Goal: Entertainment & Leisure: Consume media (video, audio)

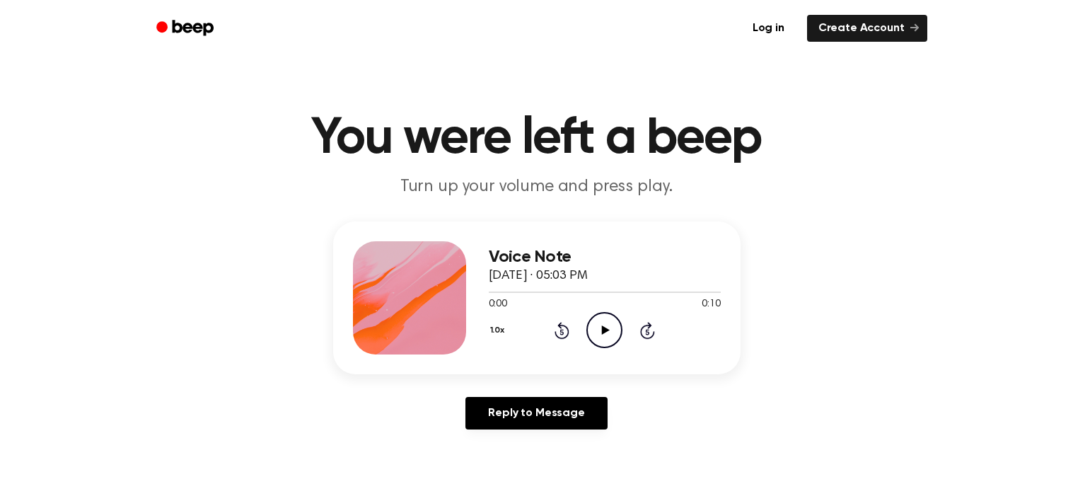
click at [594, 330] on icon "Play Audio" at bounding box center [605, 330] width 36 height 36
click at [596, 316] on icon "Play Audio" at bounding box center [605, 330] width 36 height 36
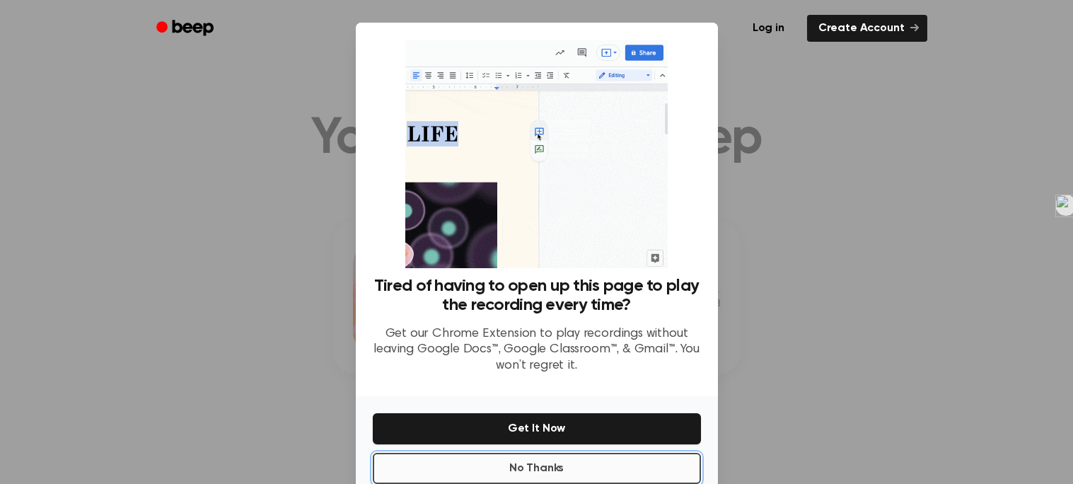
click at [579, 466] on button "No Thanks" at bounding box center [537, 468] width 328 height 31
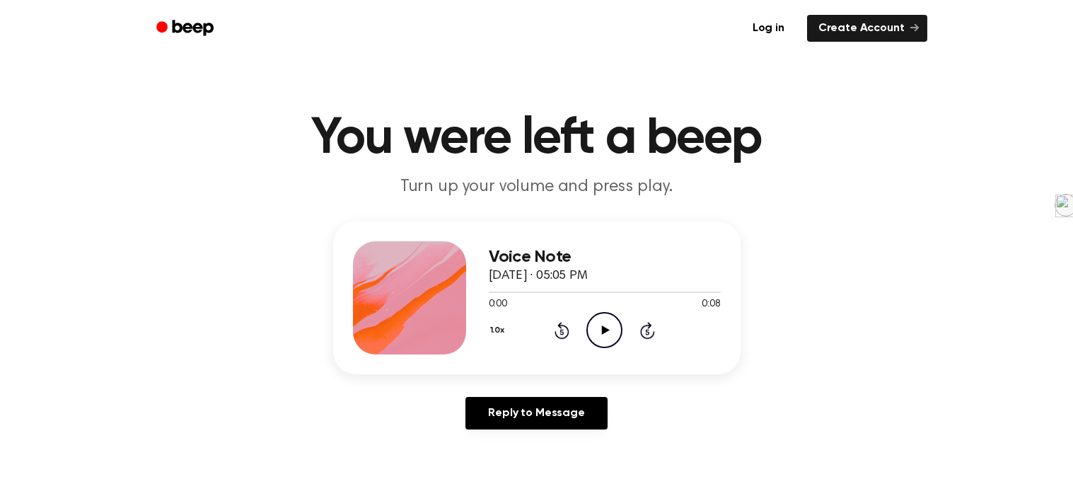
click at [594, 331] on icon "Play Audio" at bounding box center [605, 330] width 36 height 36
click at [601, 316] on icon "Play Audio" at bounding box center [605, 330] width 36 height 36
click at [625, 318] on div "1.0x Rewind 5 seconds Play Audio Skip 5 seconds" at bounding box center [605, 330] width 232 height 36
click at [612, 331] on icon "Play Audio" at bounding box center [605, 330] width 36 height 36
click at [606, 323] on icon "Play Audio" at bounding box center [605, 330] width 36 height 36
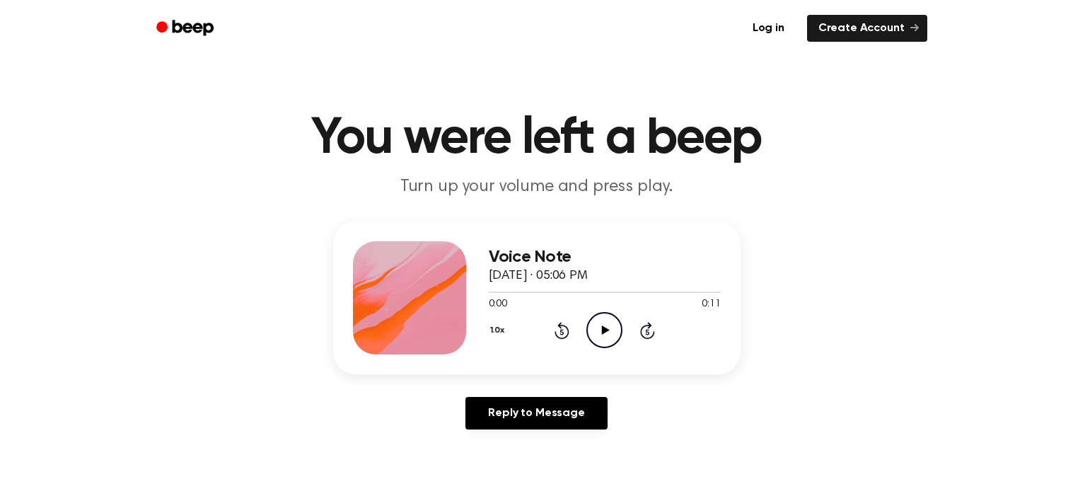
click at [594, 326] on icon "Play Audio" at bounding box center [605, 330] width 36 height 36
click at [601, 331] on icon "Play Audio" at bounding box center [605, 330] width 36 height 36
click at [608, 328] on icon "Play Audio" at bounding box center [605, 330] width 36 height 36
click at [604, 325] on icon "Play Audio" at bounding box center [605, 330] width 36 height 36
click at [599, 333] on icon "Play Audio" at bounding box center [605, 330] width 36 height 36
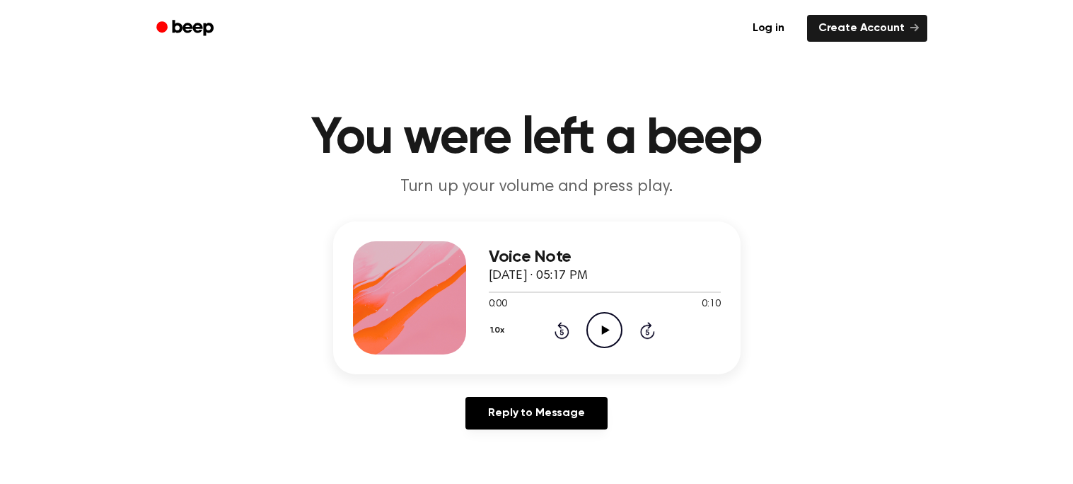
click at [608, 327] on icon "Play Audio" at bounding box center [605, 330] width 36 height 36
click at [606, 327] on icon "Play Audio" at bounding box center [605, 330] width 36 height 36
click at [610, 330] on icon "Play Audio" at bounding box center [605, 330] width 36 height 36
click at [599, 318] on icon "Play Audio" at bounding box center [605, 330] width 36 height 36
click at [590, 322] on icon "Play Audio" at bounding box center [605, 330] width 36 height 36
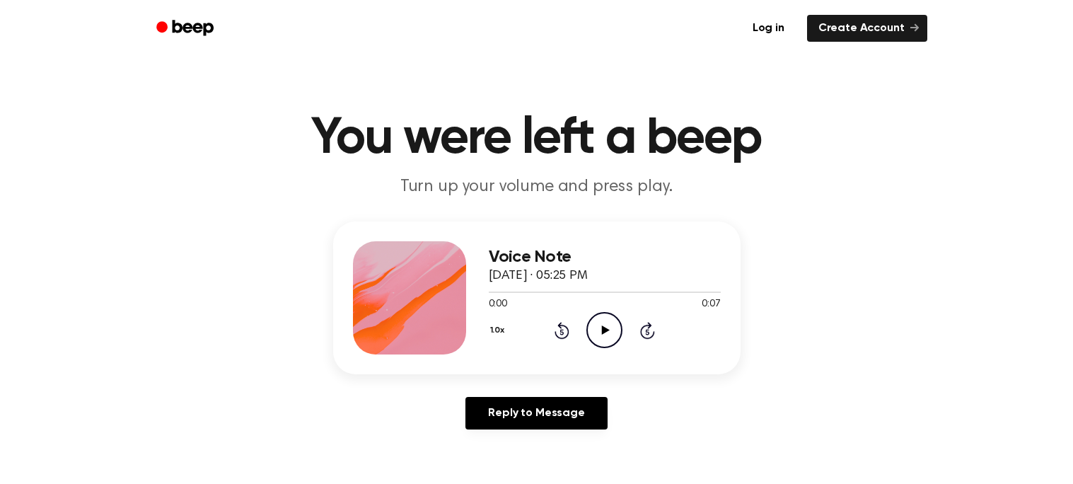
click at [602, 333] on icon at bounding box center [606, 329] width 8 height 9
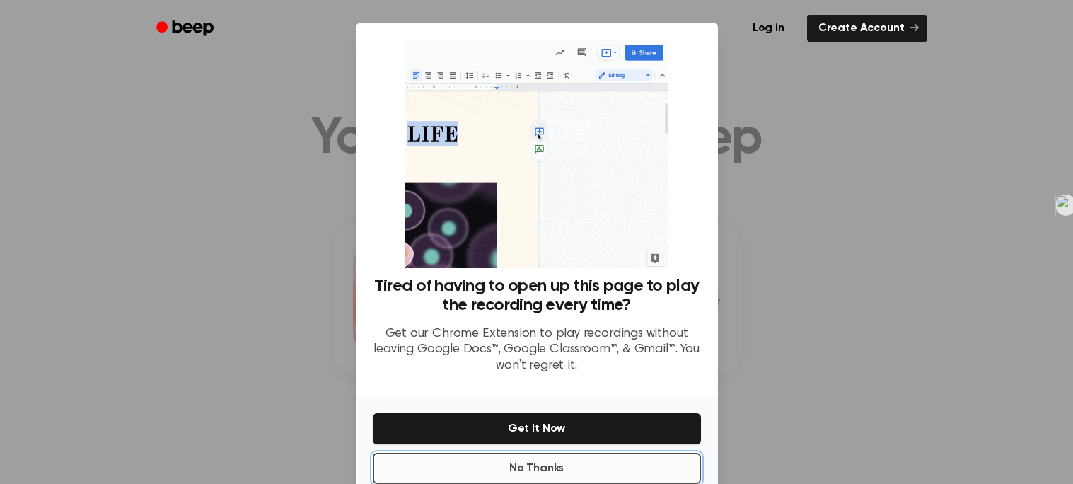
click at [606, 468] on button "No Thanks" at bounding box center [537, 468] width 328 height 31
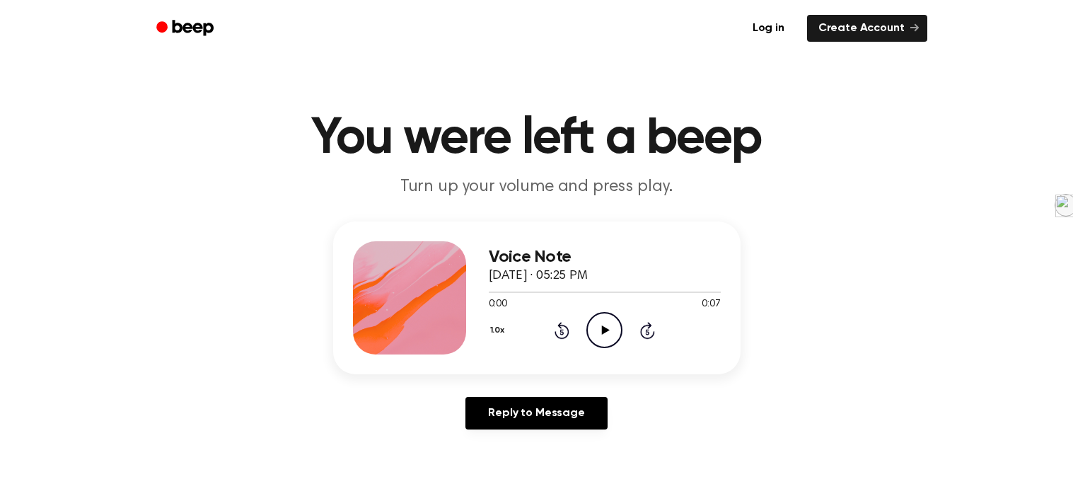
click at [593, 329] on icon "Play Audio" at bounding box center [605, 330] width 36 height 36
click at [613, 316] on circle at bounding box center [604, 330] width 35 height 35
click at [598, 338] on icon "Play Audio" at bounding box center [605, 330] width 36 height 36
click at [611, 321] on icon "Play Audio" at bounding box center [605, 330] width 36 height 36
click at [596, 323] on icon "Play Audio" at bounding box center [605, 330] width 36 height 36
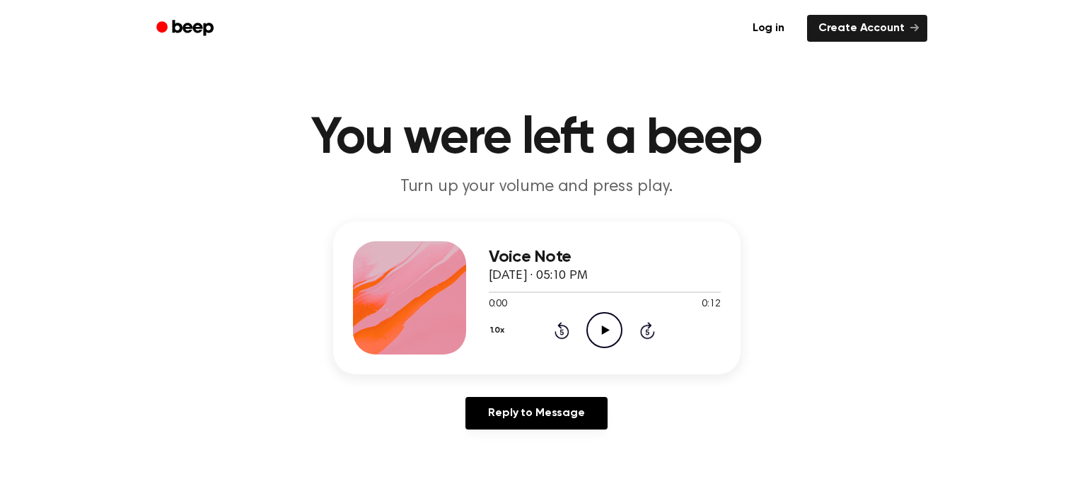
click at [610, 323] on icon "Play Audio" at bounding box center [605, 330] width 36 height 36
click at [600, 336] on icon "Play Audio" at bounding box center [605, 330] width 36 height 36
click at [588, 342] on icon "Play Audio" at bounding box center [605, 330] width 36 height 36
click at [609, 333] on icon "Play Audio" at bounding box center [605, 330] width 36 height 36
click at [616, 334] on icon "Play Audio" at bounding box center [605, 330] width 36 height 36
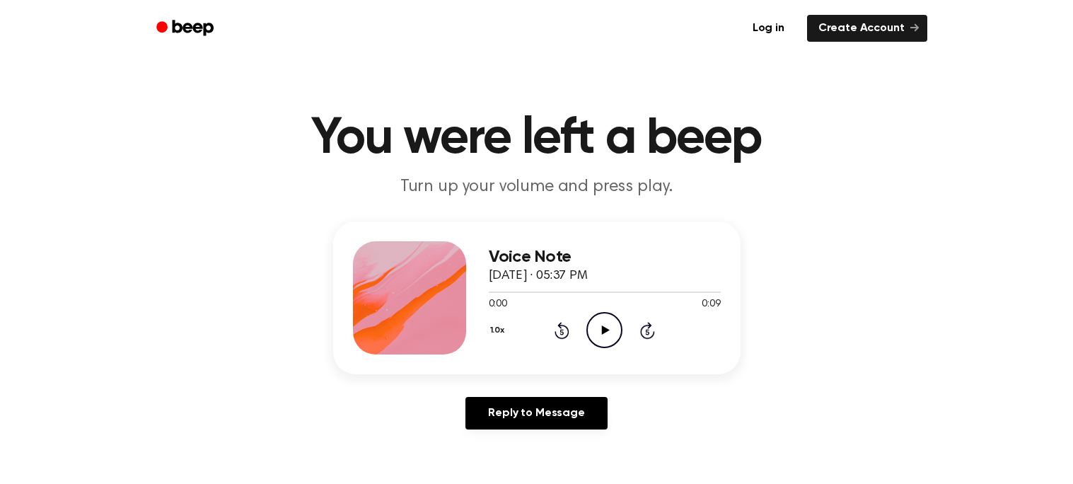
click at [609, 326] on icon "Play Audio" at bounding box center [605, 330] width 36 height 36
click at [598, 324] on icon "Play Audio" at bounding box center [605, 330] width 36 height 36
click at [599, 321] on icon "Play Audio" at bounding box center [605, 330] width 36 height 36
click at [615, 325] on icon "Play Audio" at bounding box center [605, 330] width 36 height 36
click at [608, 328] on icon "Play Audio" at bounding box center [605, 330] width 36 height 36
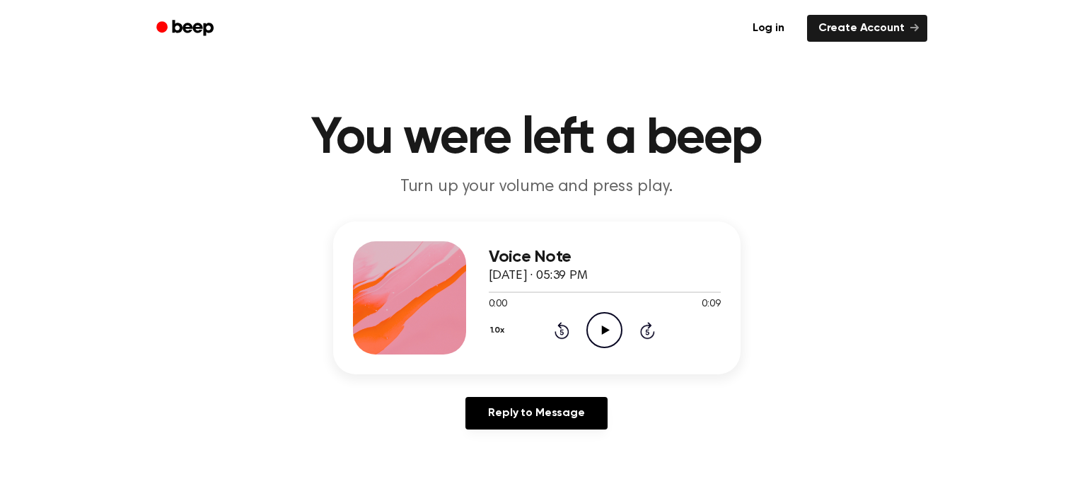
click at [604, 336] on icon "Play Audio" at bounding box center [605, 330] width 36 height 36
click at [587, 328] on circle at bounding box center [604, 330] width 35 height 35
click at [611, 336] on icon "Play Audio" at bounding box center [605, 330] width 36 height 36
click at [616, 337] on icon "Play Audio" at bounding box center [605, 330] width 36 height 36
click at [606, 316] on icon "Play Audio" at bounding box center [605, 330] width 36 height 36
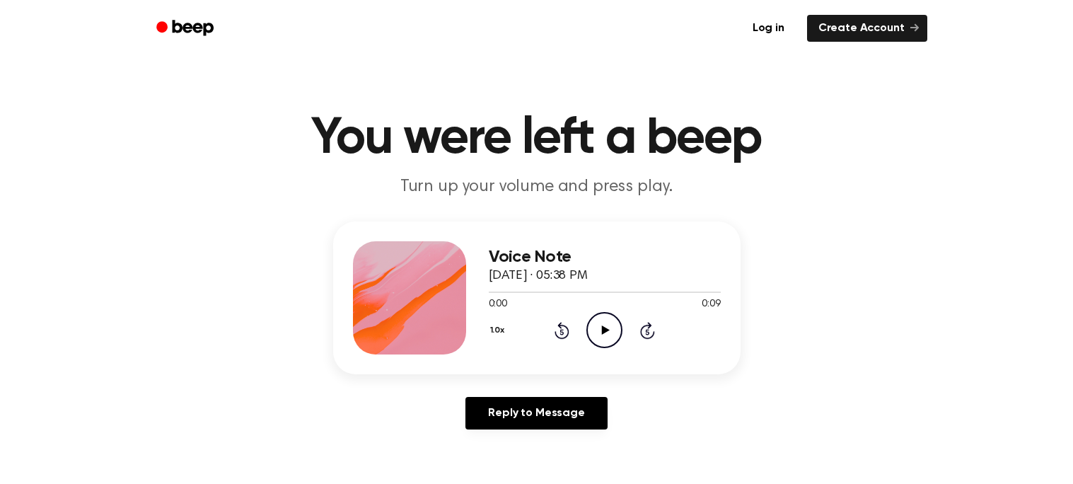
click at [599, 322] on icon "Play Audio" at bounding box center [605, 330] width 36 height 36
click at [603, 317] on icon "Play Audio" at bounding box center [605, 330] width 36 height 36
click at [619, 328] on icon "Play Audio" at bounding box center [605, 330] width 36 height 36
click at [607, 328] on icon "Play Audio" at bounding box center [605, 330] width 36 height 36
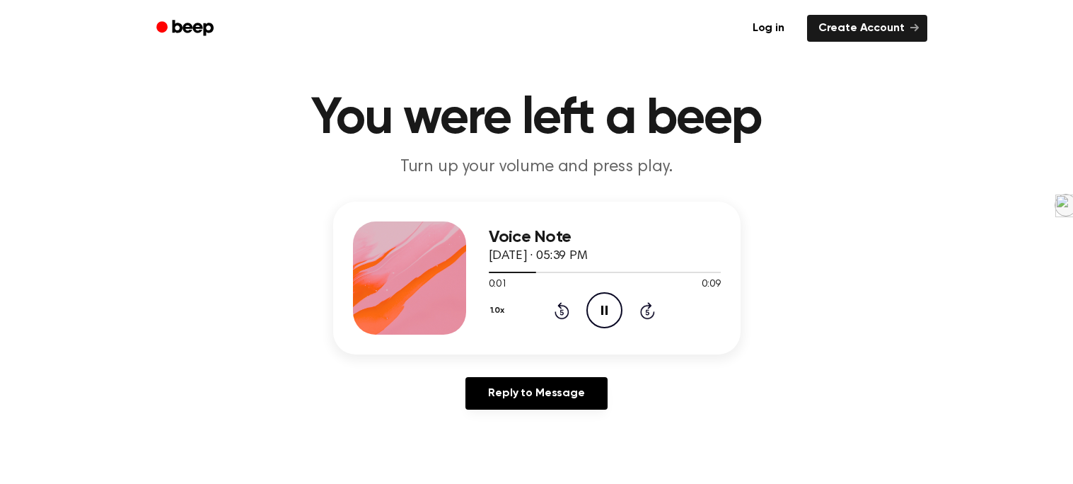
scroll to position [22, 0]
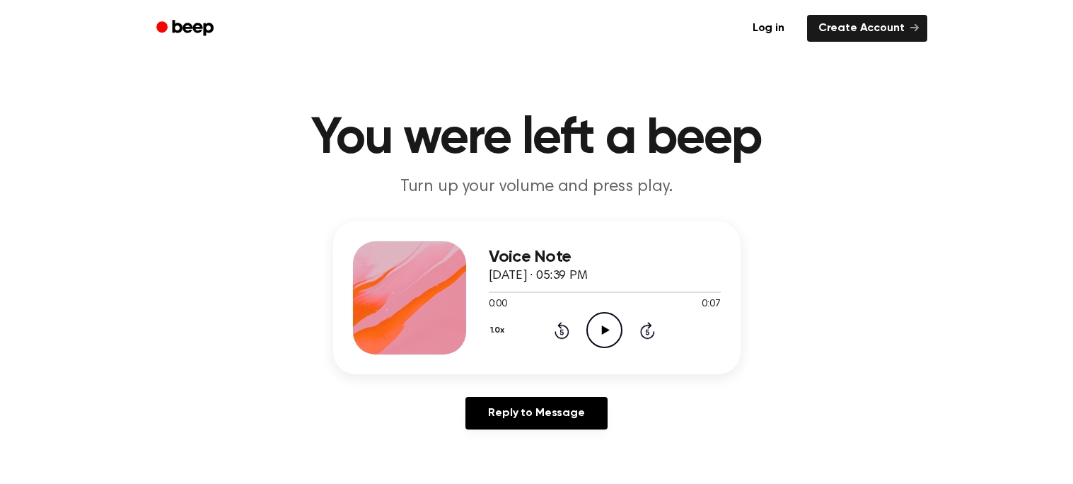
click at [614, 328] on icon "Play Audio" at bounding box center [605, 330] width 36 height 36
click at [587, 330] on circle at bounding box center [604, 330] width 35 height 35
click at [605, 322] on icon "Play Audio" at bounding box center [605, 330] width 36 height 36
click at [604, 324] on icon "Play Audio" at bounding box center [605, 330] width 36 height 36
